Goal: Task Accomplishment & Management: Use online tool/utility

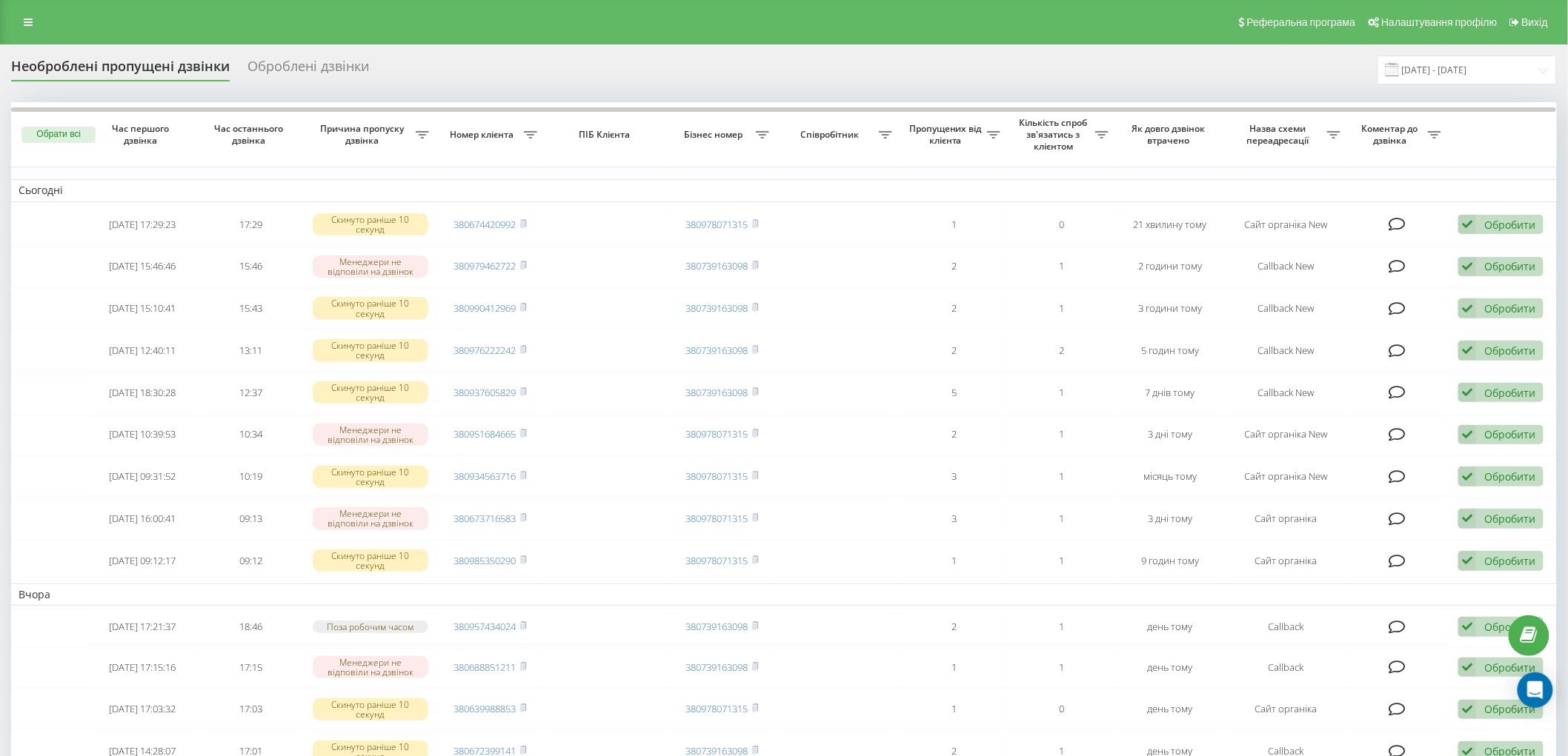
click at [13, 11] on div "Реферальна програма Налаштування профілю Вихід" at bounding box center [784, 22] width 1568 height 45
click at [20, 12] on link at bounding box center [28, 22] width 26 height 20
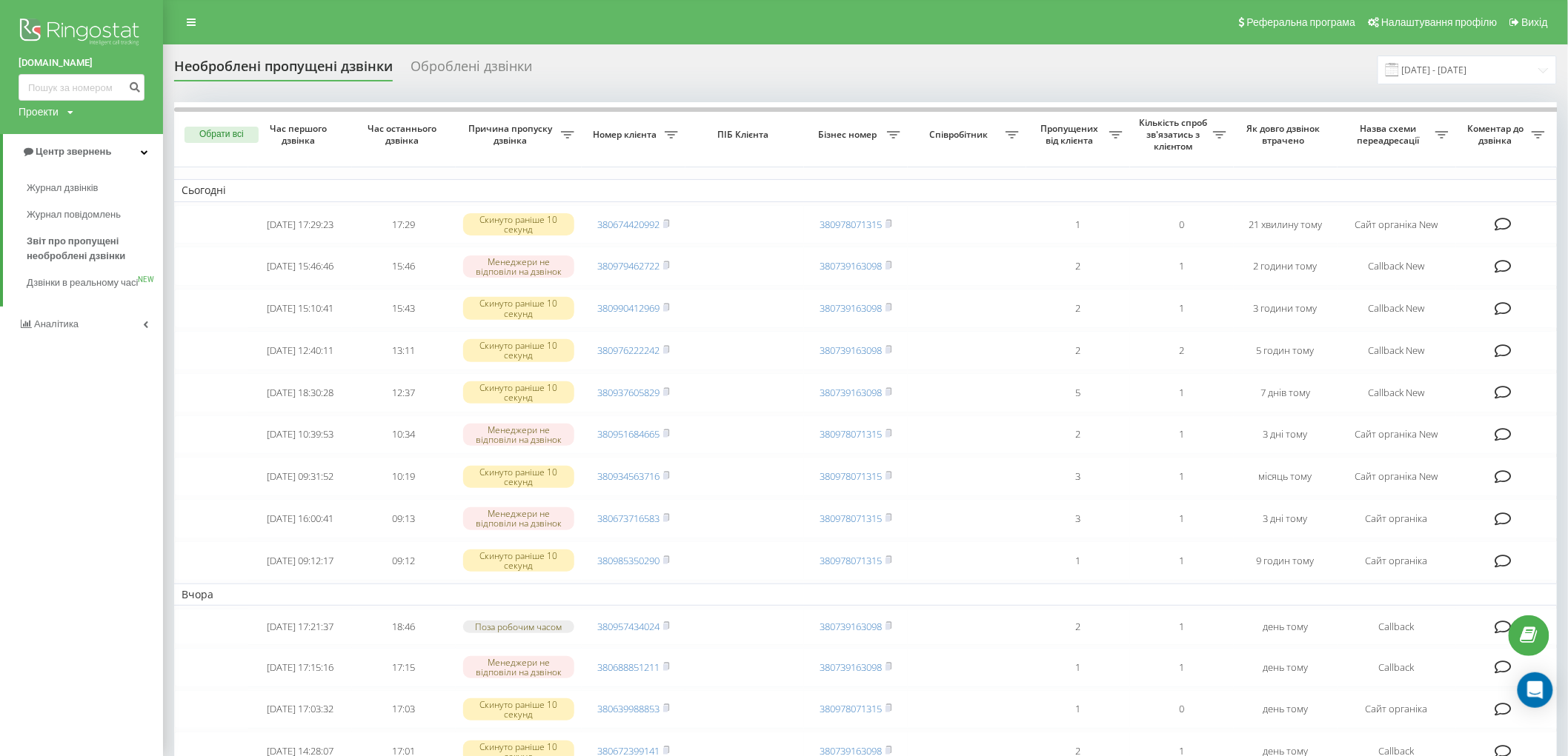
click at [93, 192] on span "Журнал дзвінків" at bounding box center [66, 189] width 79 height 15
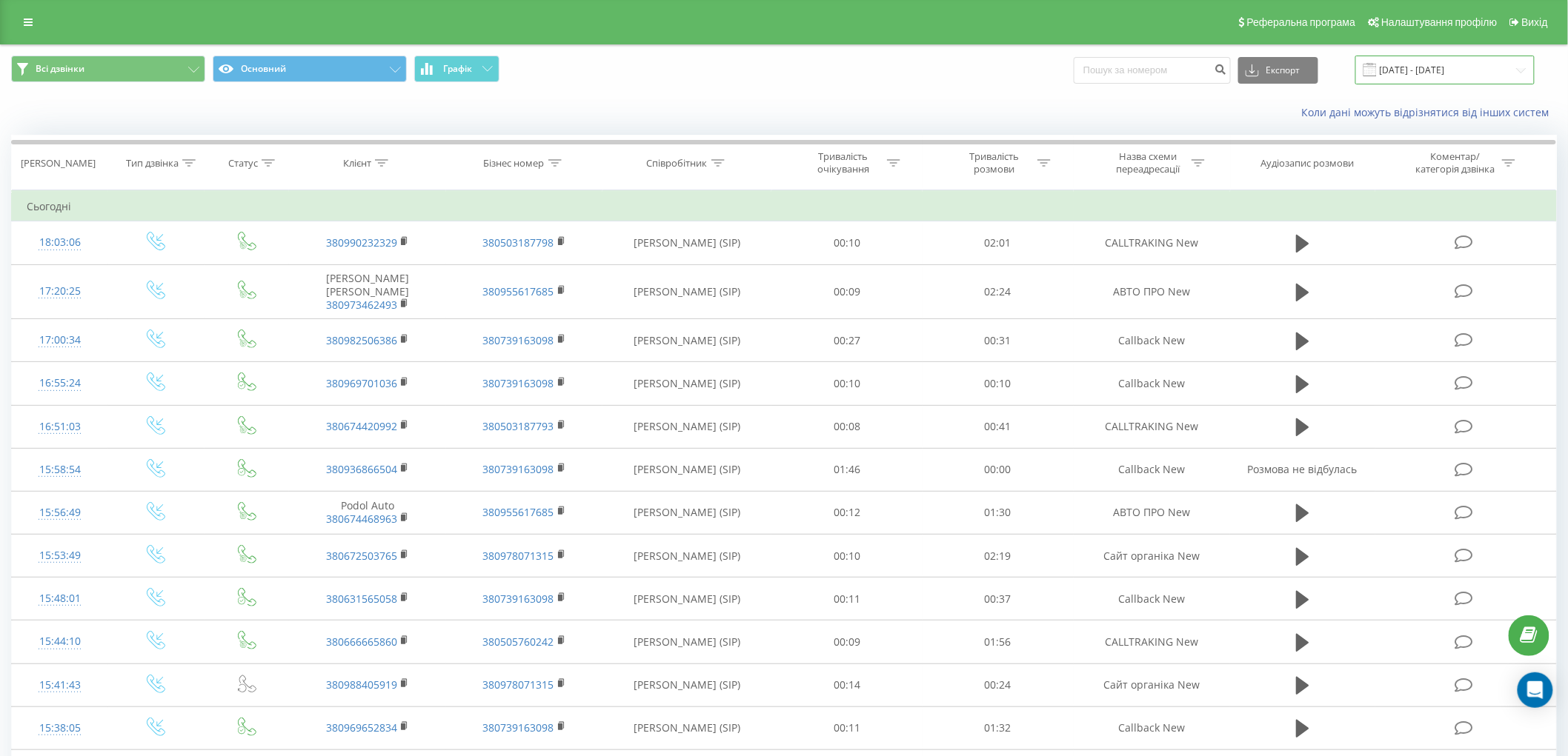
click at [1437, 74] on input "[DATE] - [DATE]" at bounding box center [1445, 70] width 180 height 29
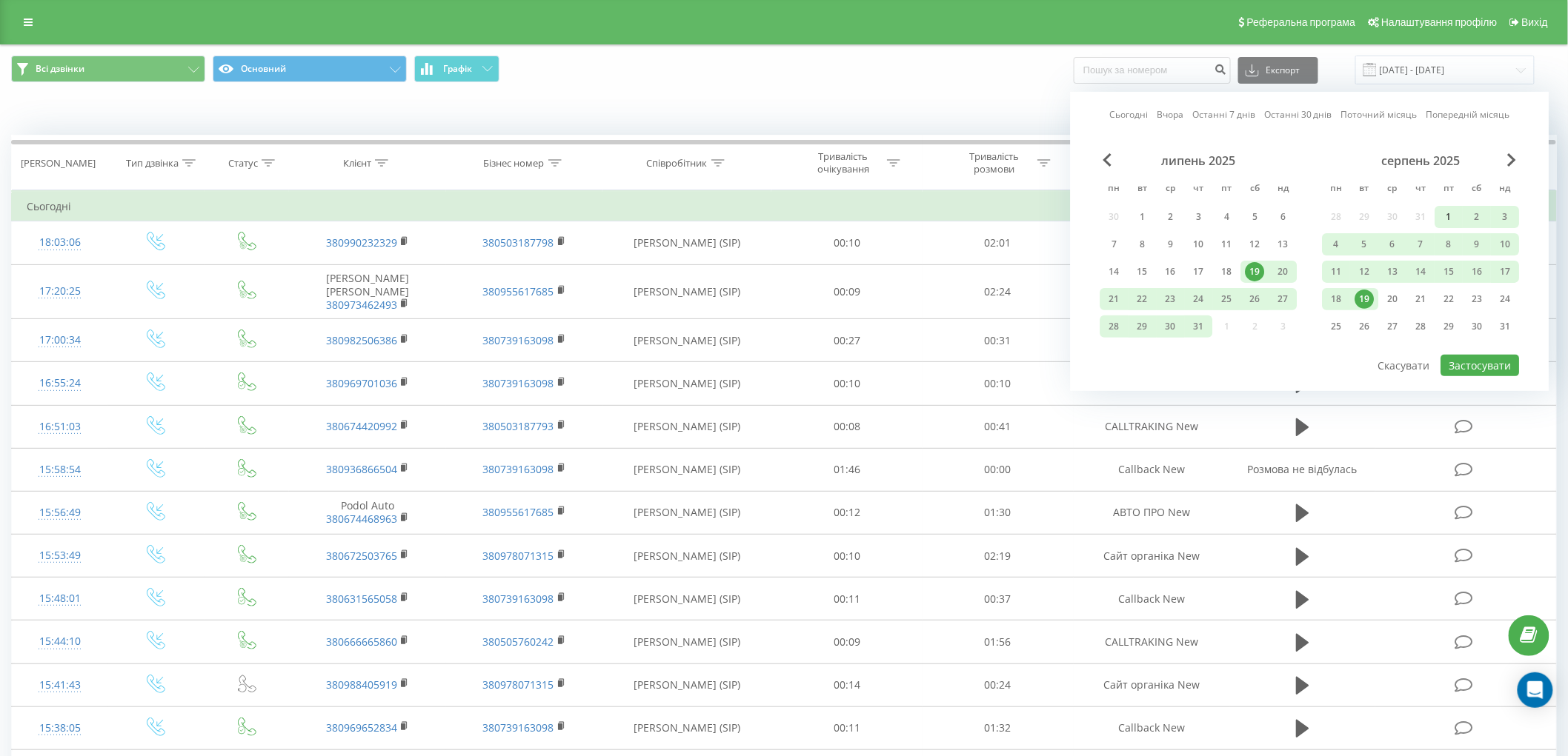
click at [1440, 220] on div "1" at bounding box center [1449, 217] width 20 height 20
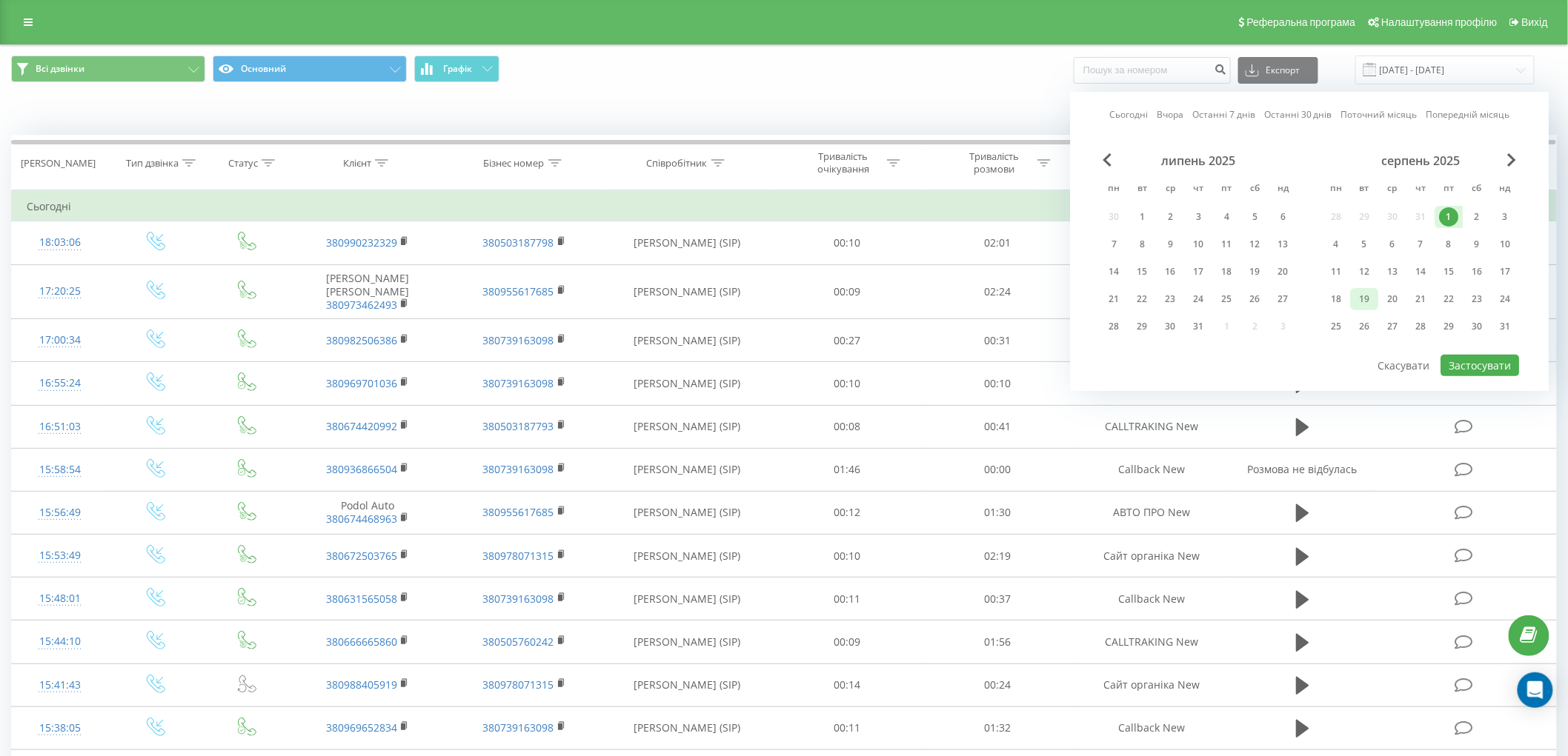
click at [1357, 293] on div "19" at bounding box center [1365, 300] width 20 height 20
click at [1478, 364] on button "Застосувати" at bounding box center [1480, 365] width 79 height 21
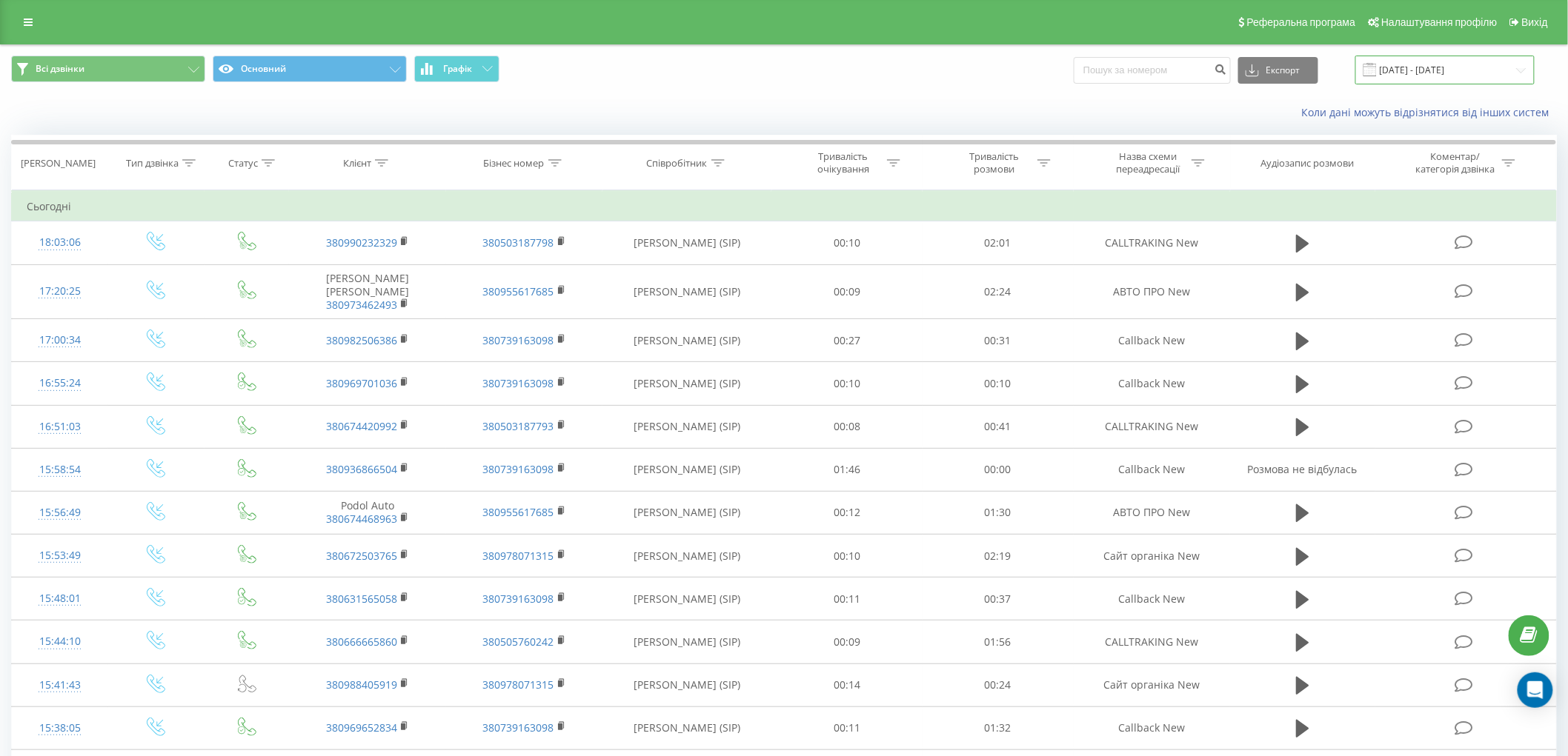
click at [1433, 78] on input "[DATE] - [DATE]" at bounding box center [1445, 70] width 180 height 29
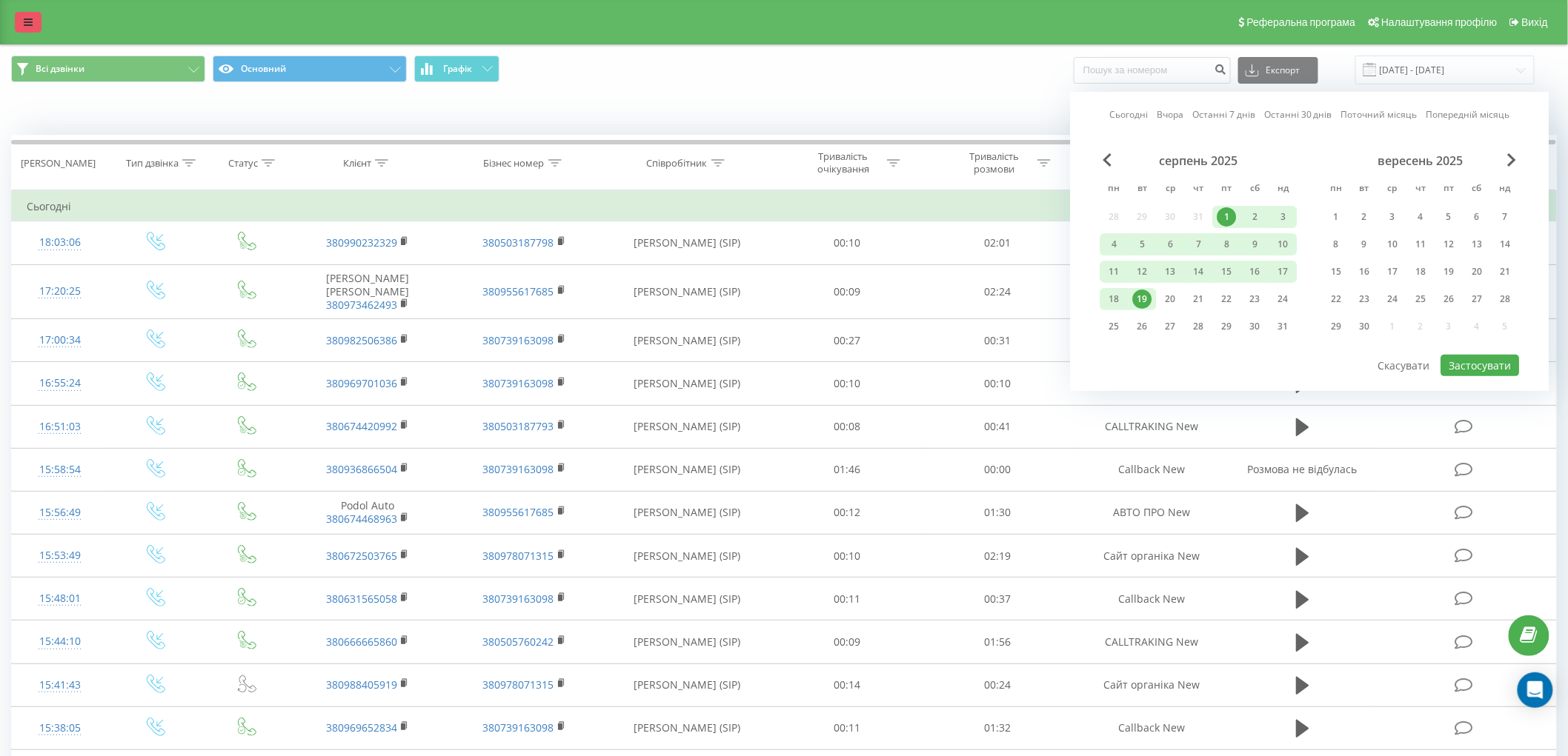
click at [17, 16] on link at bounding box center [28, 22] width 26 height 20
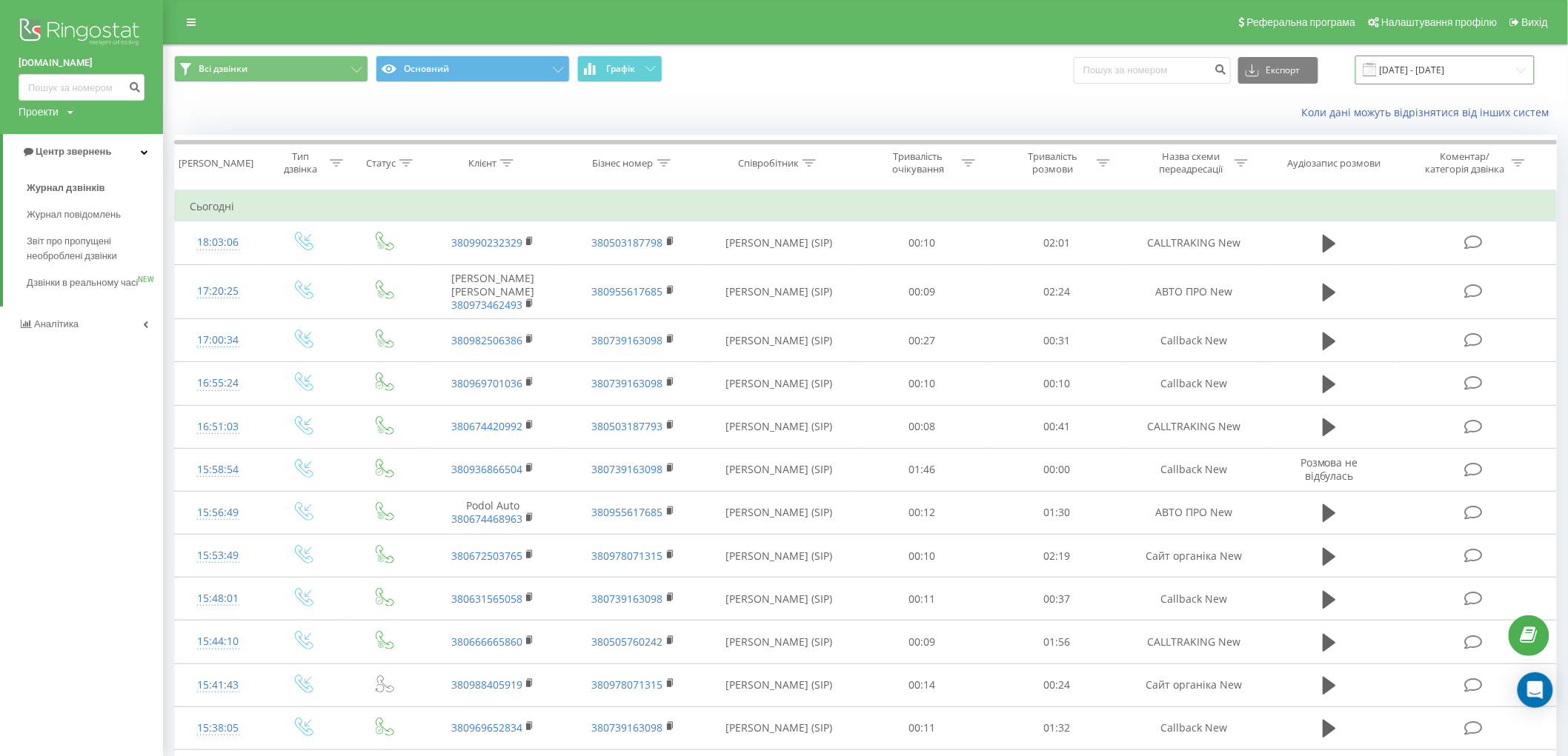
click at [1391, 69] on input "[DATE] - [DATE]" at bounding box center [1445, 70] width 180 height 29
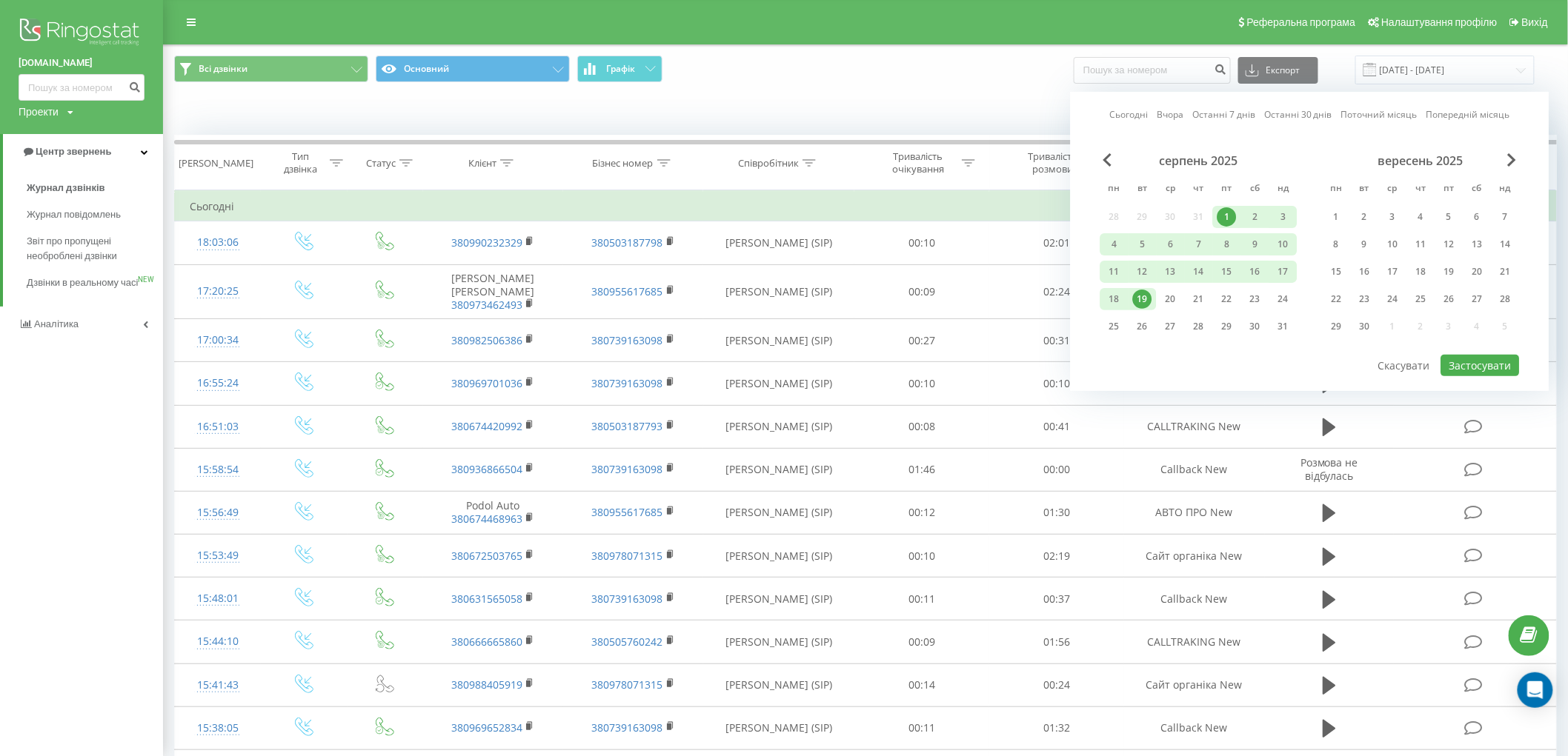
click at [1151, 303] on div "19" at bounding box center [1142, 299] width 28 height 22
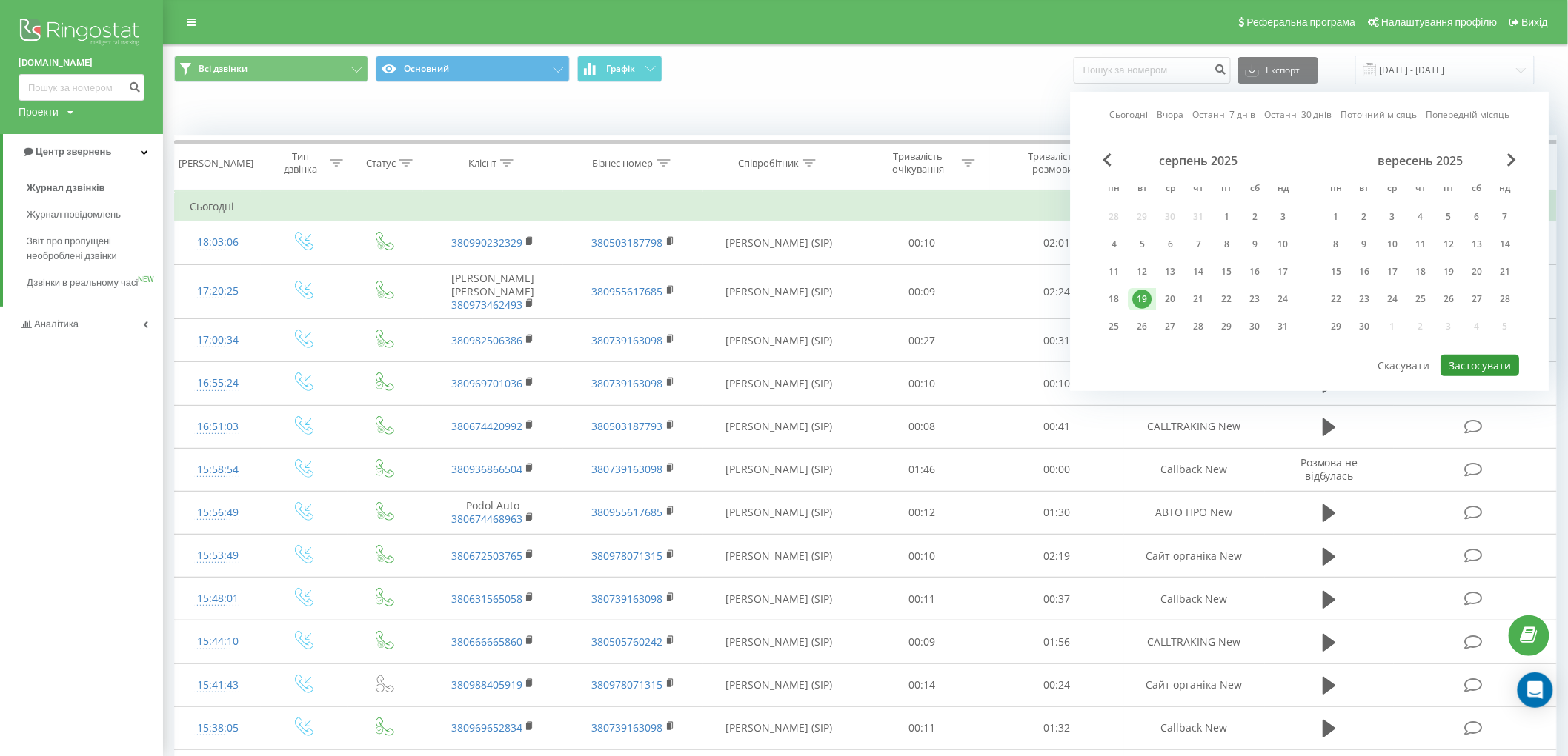
click at [1482, 360] on button "Застосувати" at bounding box center [1480, 365] width 79 height 21
type input "[DATE] - [DATE]"
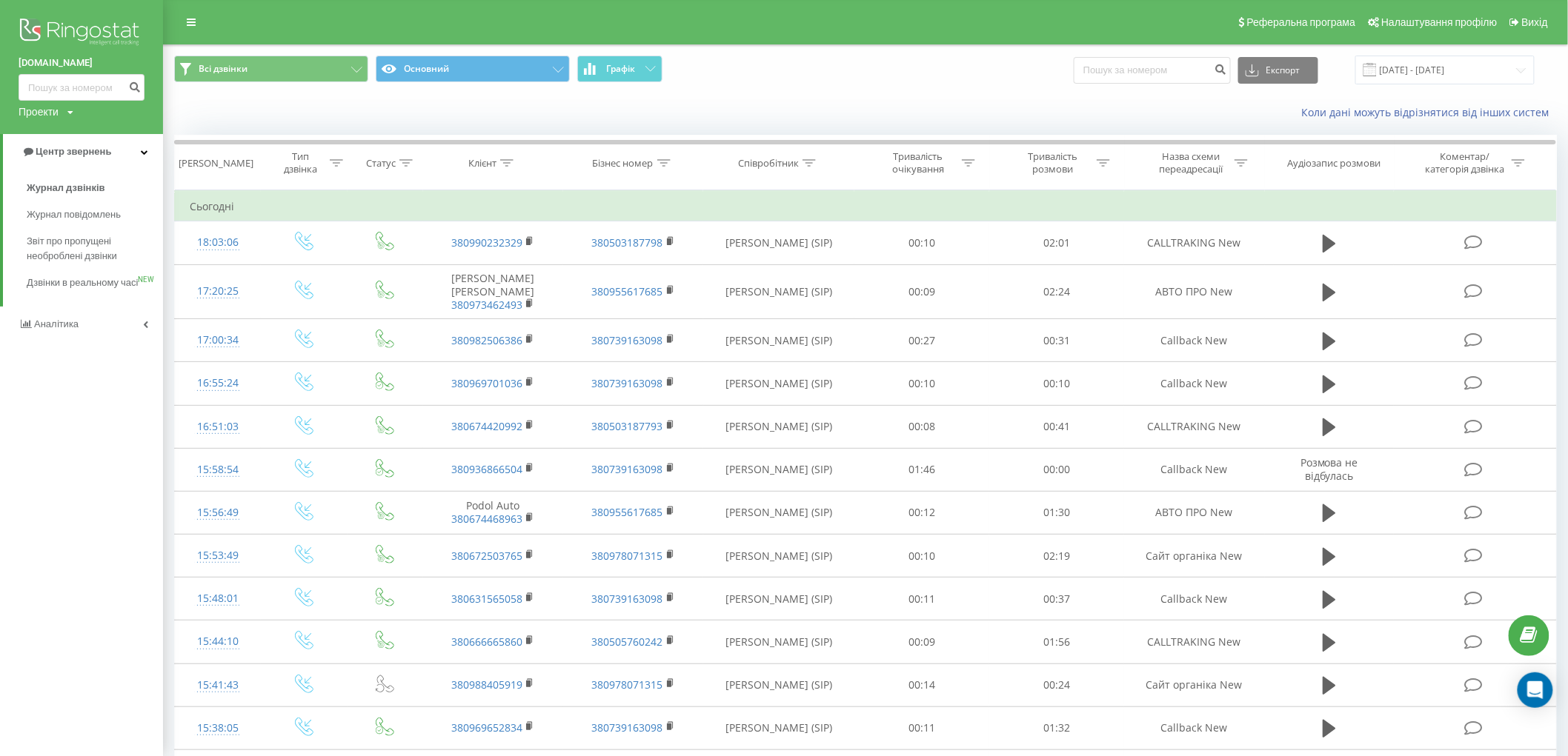
click at [744, 89] on div "Всі дзвінки Основний Графік Експорт .csv .xls .xlsx [DATE] - [DATE]" at bounding box center [865, 70] width 1403 height 50
